Goal: Transaction & Acquisition: Book appointment/travel/reservation

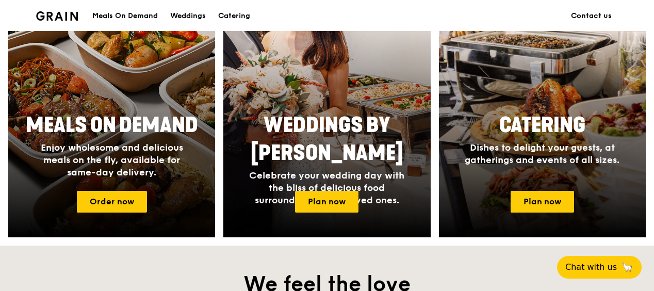
scroll to position [464, 0]
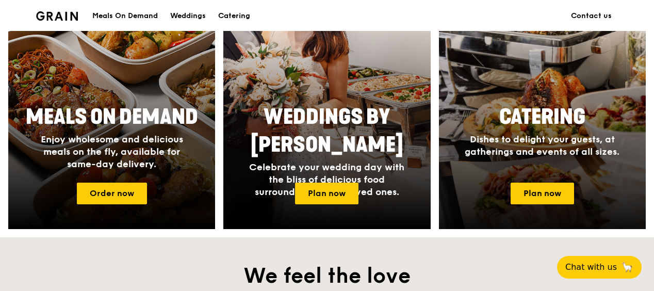
click at [474, 110] on h2 "Catering" at bounding box center [542, 117] width 194 height 28
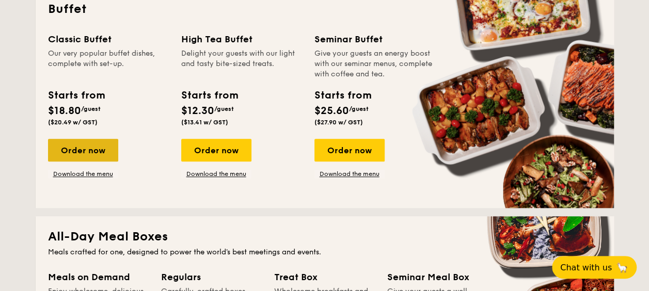
scroll to position [464, 0]
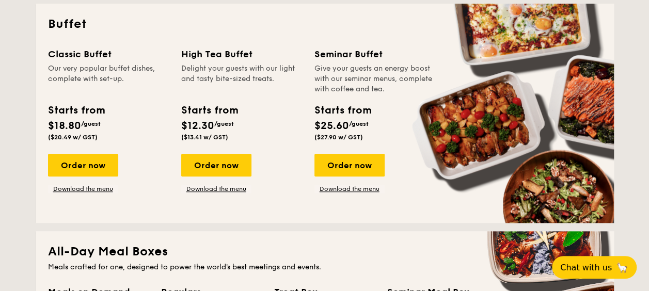
drag, startPoint x: 85, startPoint y: 163, endPoint x: 93, endPoint y: 196, distance: 34.4
click at [84, 205] on div "Classic Buffet Our very popular buffet dishes, complete with set-up. Starts fro…" at bounding box center [324, 129] width 553 height 164
drag, startPoint x: 93, startPoint y: 196, endPoint x: 150, endPoint y: 144, distance: 77.1
click at [150, 144] on div "Starts from $18.80 /guest ($20.49 w/ GST)" at bounding box center [108, 124] width 129 height 42
click at [92, 171] on div "Order now" at bounding box center [83, 165] width 70 height 23
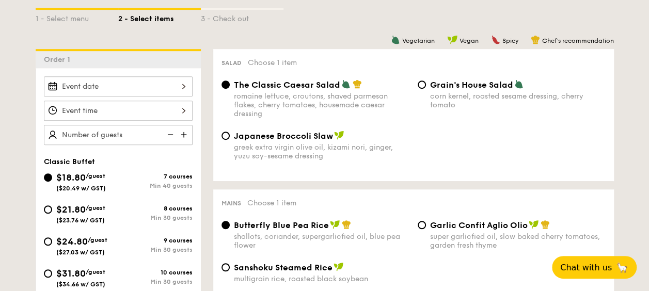
scroll to position [258, 0]
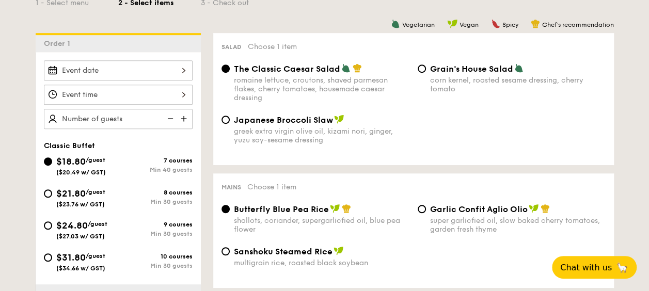
click at [142, 77] on div at bounding box center [118, 70] width 149 height 20
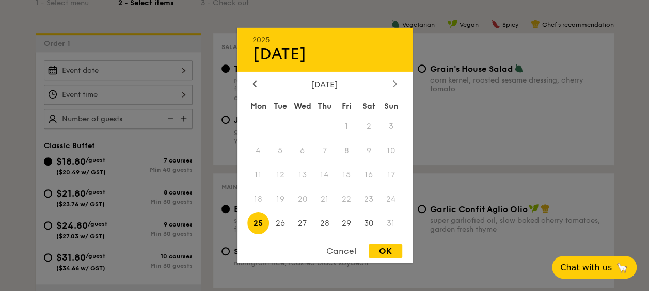
click at [393, 81] on icon at bounding box center [395, 83] width 4 height 7
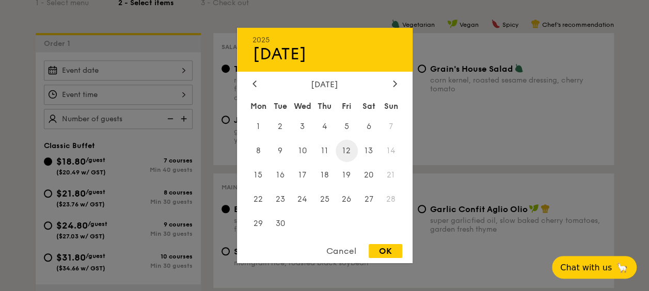
click at [349, 152] on span "12" at bounding box center [346, 151] width 22 height 22
click at [391, 251] on div "OK" at bounding box center [385, 251] width 34 height 14
type input "Sep 12, 2025"
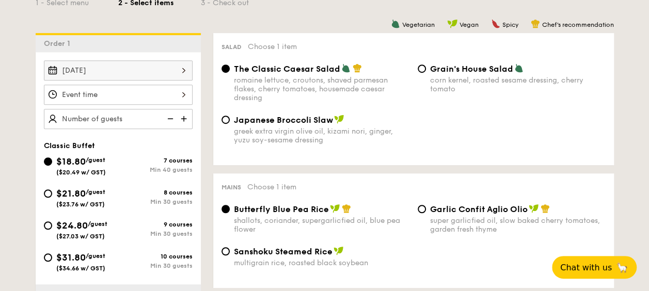
click at [152, 94] on div at bounding box center [118, 95] width 149 height 20
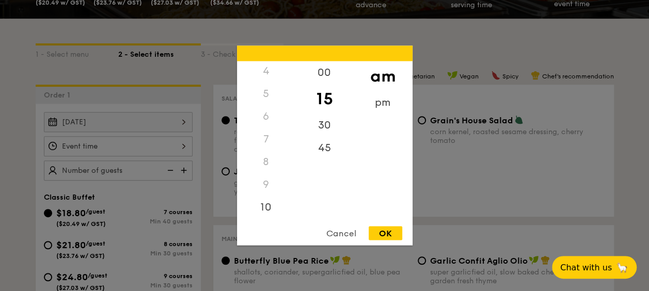
scroll to position [70, 0]
click at [378, 106] on div "pm" at bounding box center [382, 106] width 58 height 30
click at [268, 125] on div "2" at bounding box center [266, 122] width 58 height 30
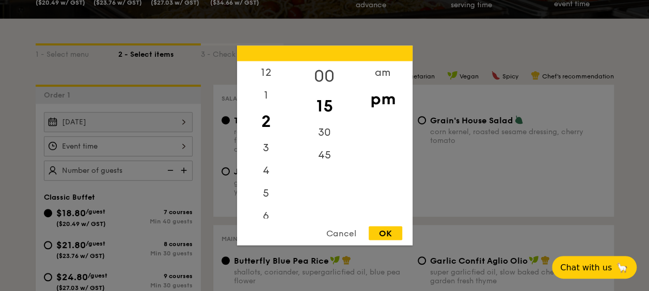
click at [326, 76] on div "00" at bounding box center [324, 76] width 58 height 30
click at [390, 233] on div "OK" at bounding box center [385, 233] width 34 height 14
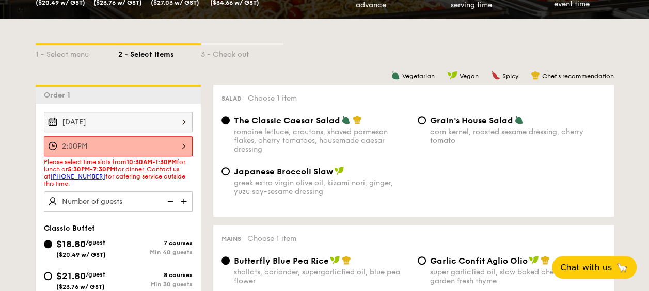
click at [153, 144] on div "2:00PM" at bounding box center [118, 146] width 149 height 20
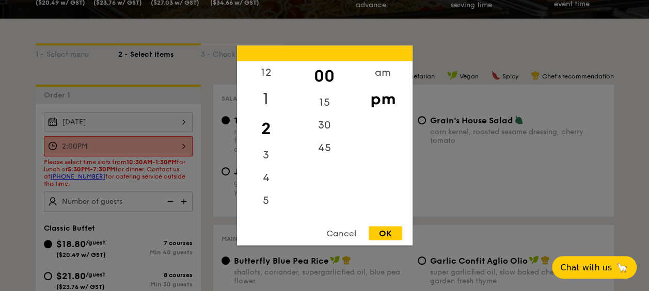
click at [267, 97] on div "1" at bounding box center [266, 99] width 58 height 30
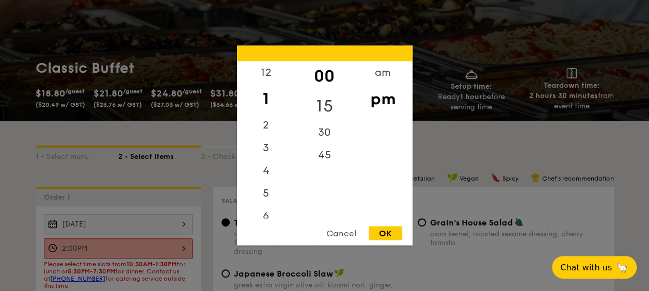
scroll to position [103, 0]
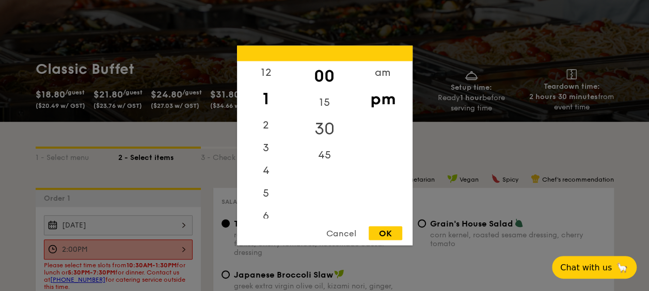
click at [328, 131] on div "30" at bounding box center [324, 129] width 58 height 30
click at [397, 233] on div "OK" at bounding box center [385, 233] width 34 height 14
type input "1:30PM"
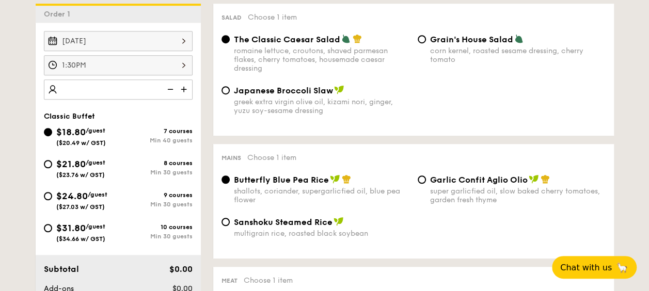
scroll to position [310, 0]
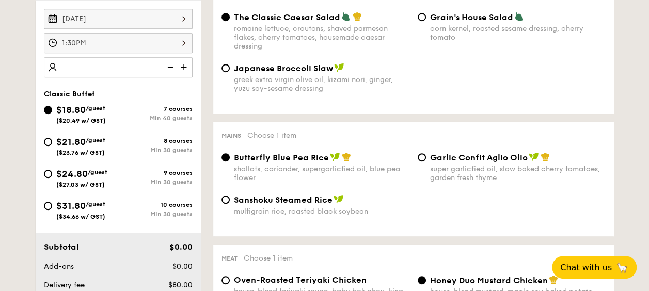
click at [48, 135] on div "$21.80 /guest ($23.76 w/ GST)" at bounding box center [81, 146] width 74 height 22
click at [48, 138] on input "$21.80 /guest ($23.76 w/ GST) 8 courses Min 30 guests" at bounding box center [48, 142] width 8 height 8
radio input "true"
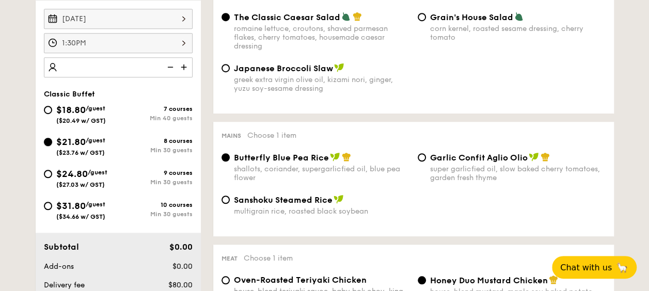
radio input "true"
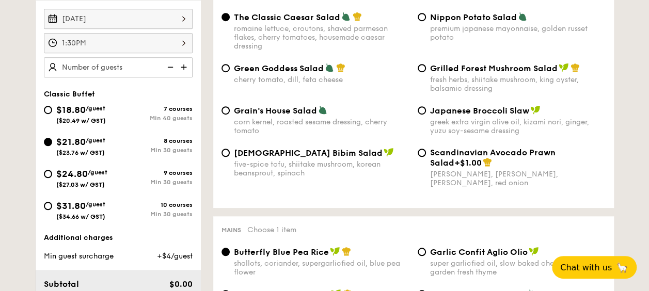
click at [184, 67] on img at bounding box center [184, 67] width 15 height 20
click at [181, 64] on img at bounding box center [184, 67] width 15 height 20
click at [182, 63] on img at bounding box center [184, 67] width 15 height 20
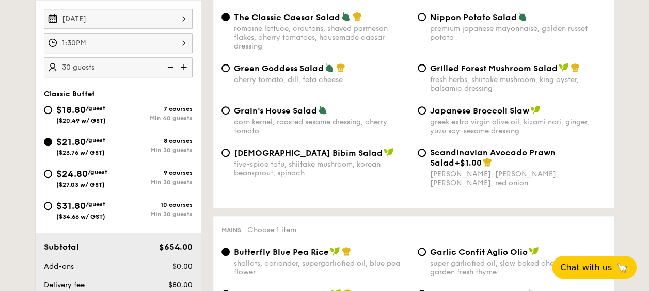
click at [182, 63] on img at bounding box center [184, 67] width 15 height 20
type input "35 guests"
click at [103, 173] on span "/guest" at bounding box center [98, 172] width 20 height 7
click at [52, 173] on input "$24.80 /guest ($27.03 w/ GST) 9 courses Min 30 guests" at bounding box center [48, 174] width 8 height 8
radio input "true"
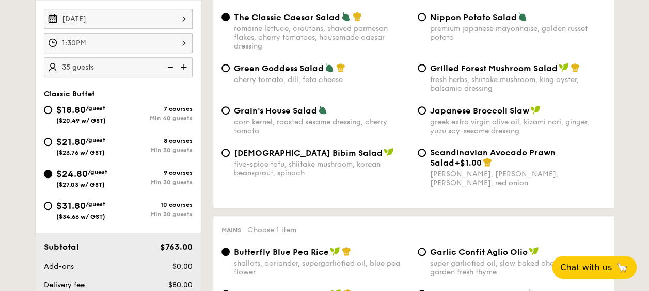
radio input "true"
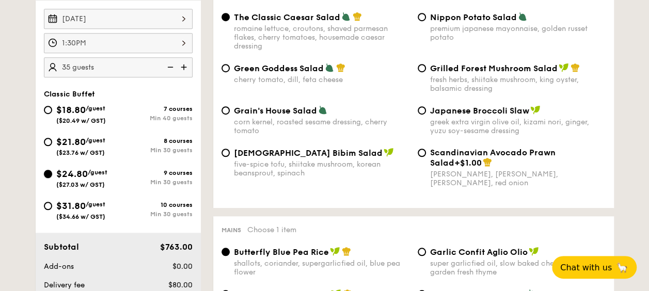
radio input "true"
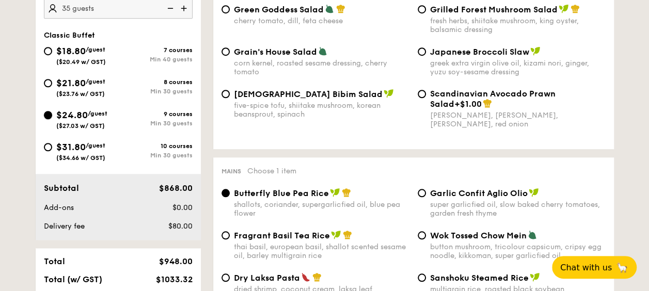
scroll to position [317, 0]
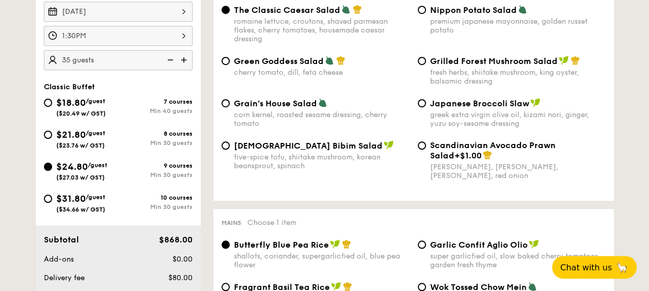
drag, startPoint x: 109, startPoint y: 175, endPoint x: 59, endPoint y: 175, distance: 50.6
click at [59, 175] on div "$24.80 /guest ($27.03 w/ GST)" at bounding box center [81, 170] width 74 height 22
copy span "$27.03 w/ GST)"
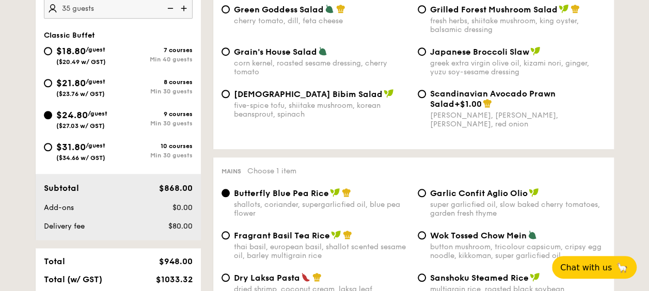
scroll to position [420, 0]
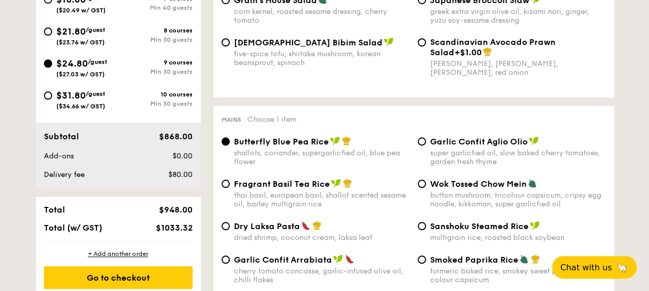
click at [134, 170] on div "$80.00" at bounding box center [165, 175] width 63 height 10
